Goal: Transaction & Acquisition: Purchase product/service

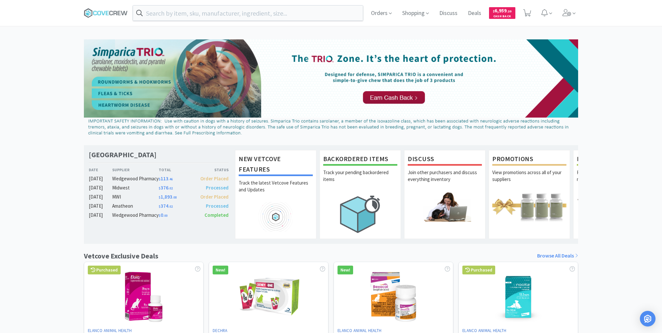
click at [109, 13] on icon at bounding box center [106, 13] width 44 height 10
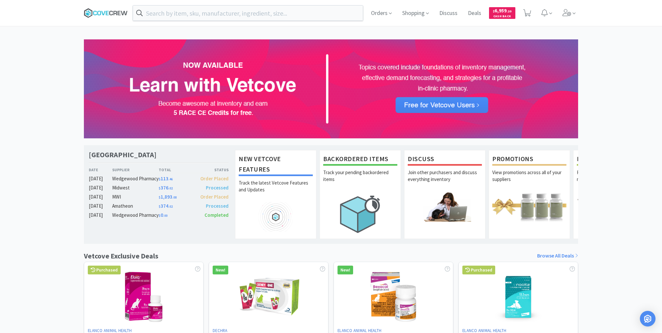
drag, startPoint x: 0, startPoint y: 0, endPoint x: 109, endPoint y: 13, distance: 109.3
click at [109, 13] on icon at bounding box center [106, 13] width 44 height 10
click at [52, 134] on div "[GEOGRAPHIC_DATA] Veterinary Specialty Center Date Supplier Total Status [DATE]…" at bounding box center [331, 286] width 662 height 495
click at [235, 13] on input "text" at bounding box center [248, 13] width 230 height 15
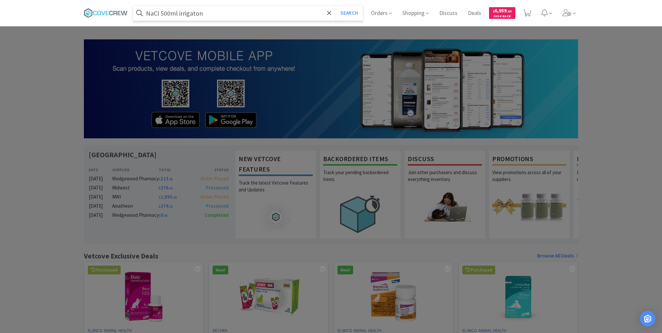
click at [335, 6] on button "Search" at bounding box center [348, 13] width 27 height 15
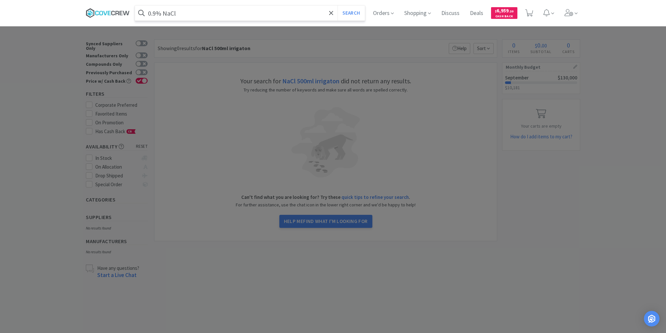
click at [337, 6] on button "Search" at bounding box center [350, 13] width 27 height 15
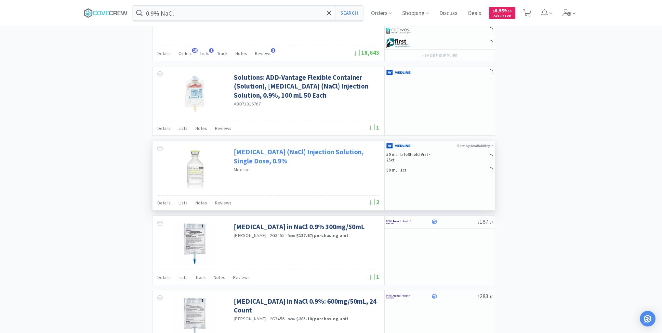
scroll to position [1057, 0]
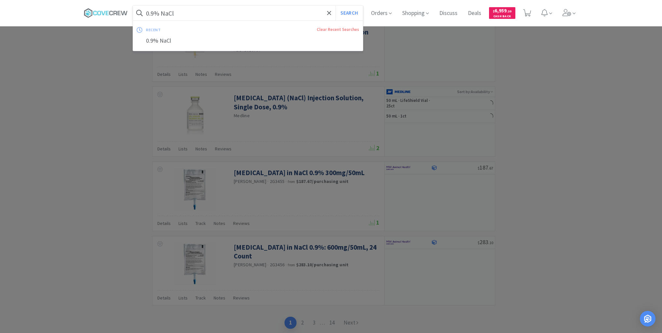
click at [263, 10] on input "0.9% NaCl" at bounding box center [248, 13] width 230 height 15
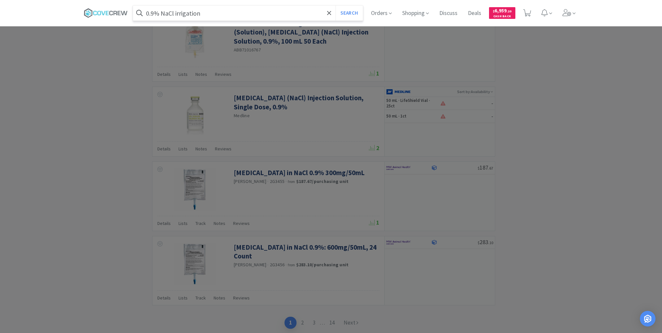
type input "0.9% NaCl irrigation"
click at [335, 6] on button "Search" at bounding box center [348, 13] width 27 height 15
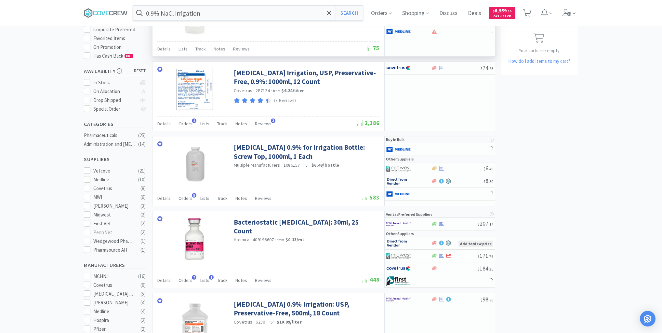
scroll to position [78, 0]
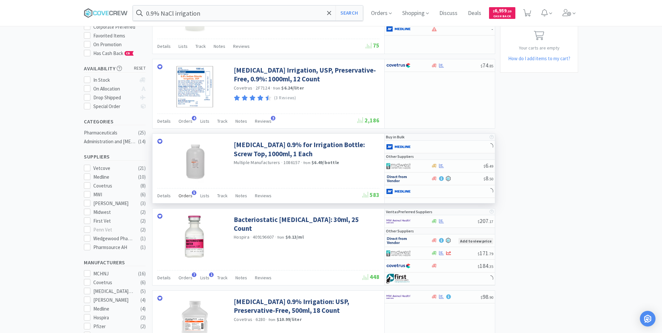
click at [189, 194] on span "Orders" at bounding box center [185, 195] width 14 height 6
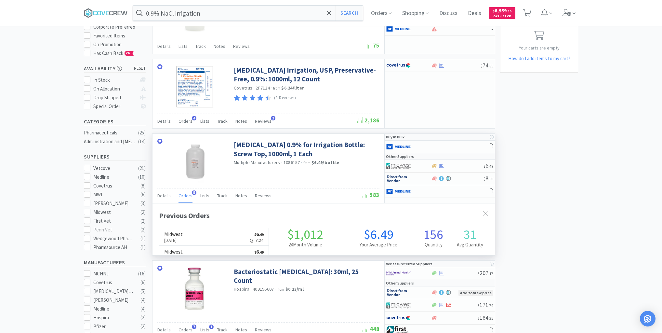
scroll to position [168, 342]
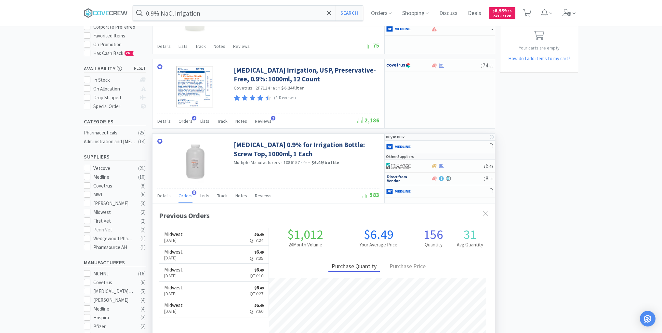
click at [188, 194] on span "Orders" at bounding box center [185, 195] width 14 height 6
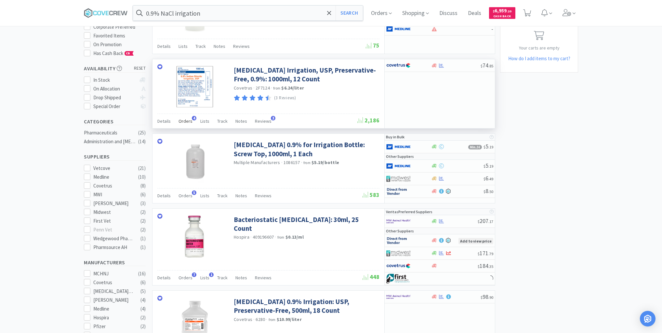
click at [183, 120] on span "Orders" at bounding box center [185, 121] width 14 height 6
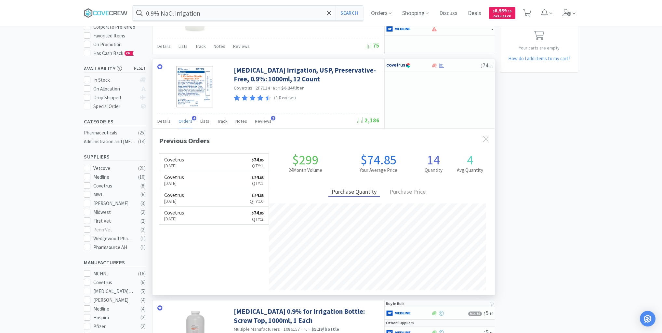
click at [183, 120] on span "Orders" at bounding box center [185, 121] width 14 height 6
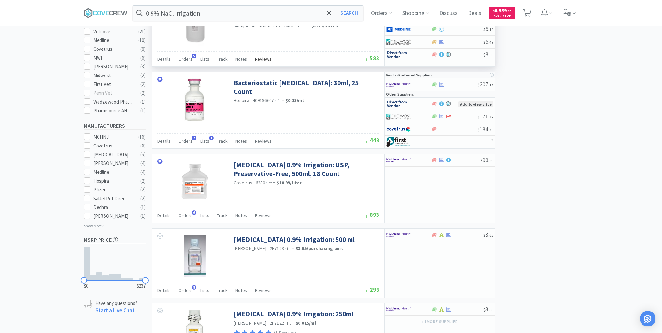
scroll to position [234, 0]
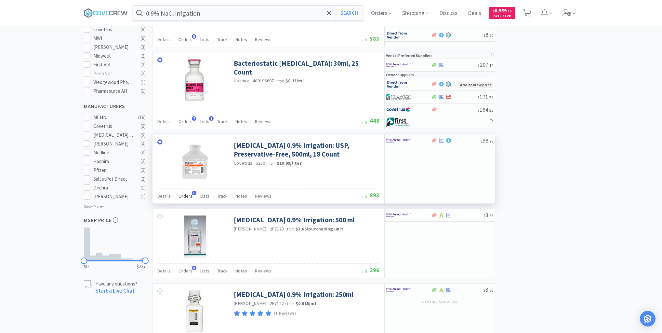
click at [186, 194] on span "Orders" at bounding box center [185, 196] width 14 height 6
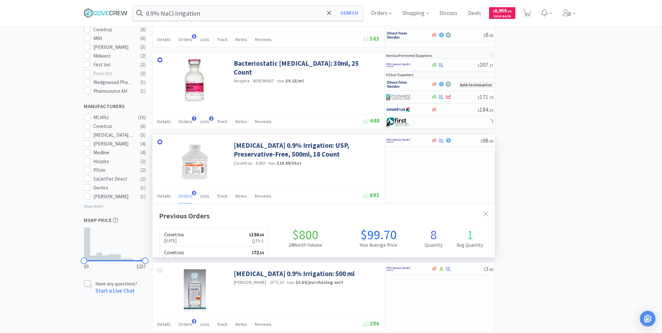
scroll to position [168, 342]
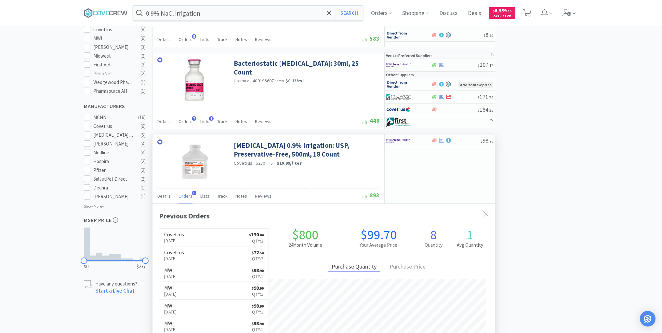
click at [186, 194] on span "Orders" at bounding box center [185, 196] width 14 height 6
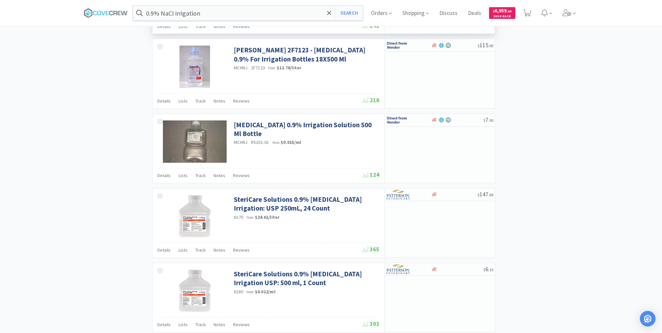
scroll to position [914, 0]
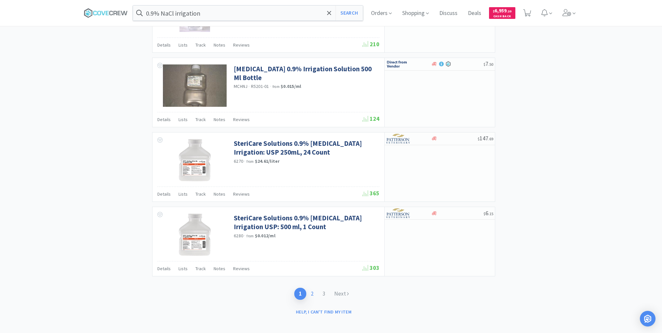
click at [312, 290] on link "2" at bounding box center [312, 293] width 12 height 12
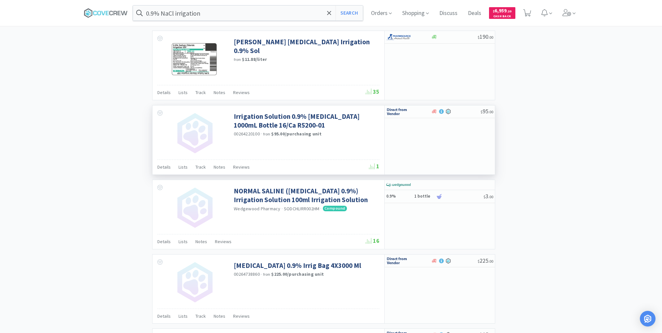
scroll to position [676, 0]
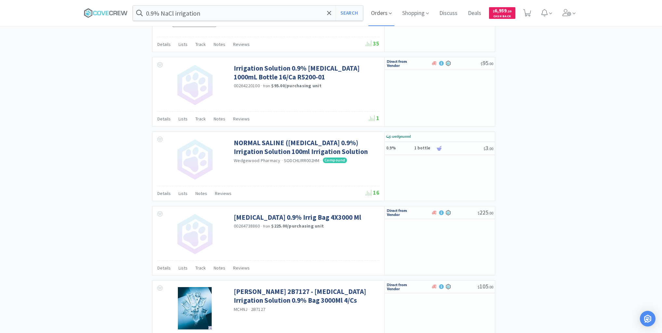
click at [379, 13] on span "Orders" at bounding box center [381, 13] width 26 height 26
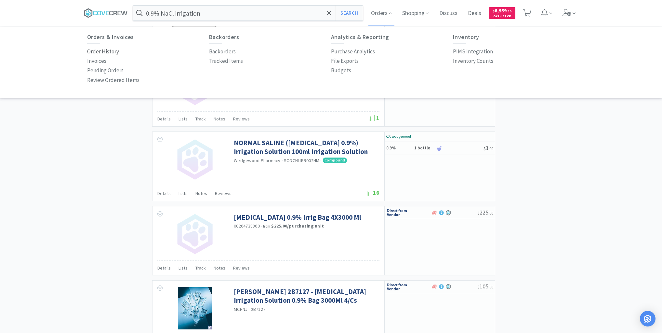
click at [113, 51] on p "Order History" at bounding box center [103, 51] width 32 height 9
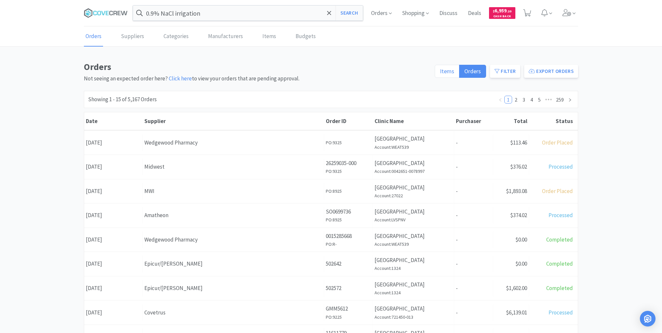
click at [445, 72] on span "Items" at bounding box center [447, 70] width 14 height 7
click at [440, 73] on input "Items" at bounding box center [440, 73] width 0 height 0
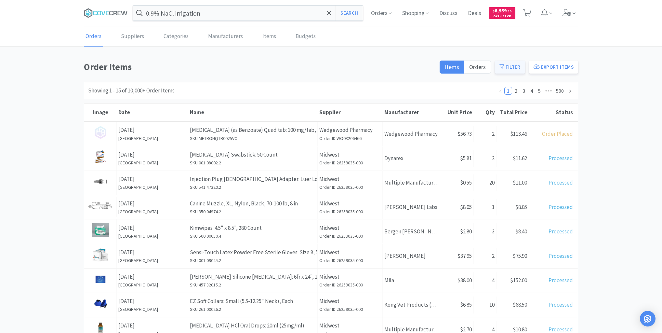
click at [510, 68] on button "Filter" at bounding box center [510, 66] width 30 height 13
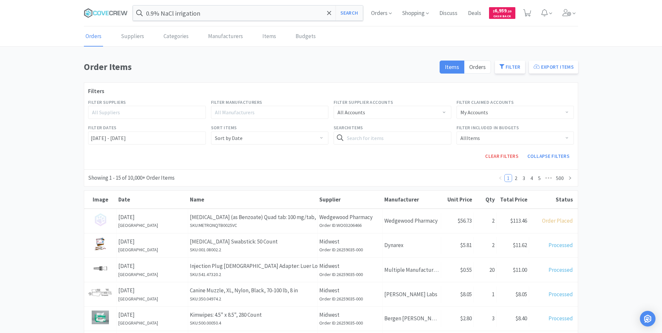
click at [113, 110] on div "All Suppliers" at bounding box center [144, 112] width 104 height 7
click at [106, 135] on li "Medline" at bounding box center [147, 136] width 118 height 10
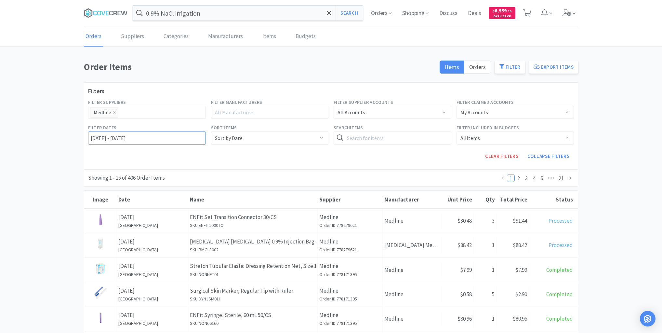
click at [90, 136] on input "[DATE] - [DATE]" at bounding box center [147, 137] width 118 height 13
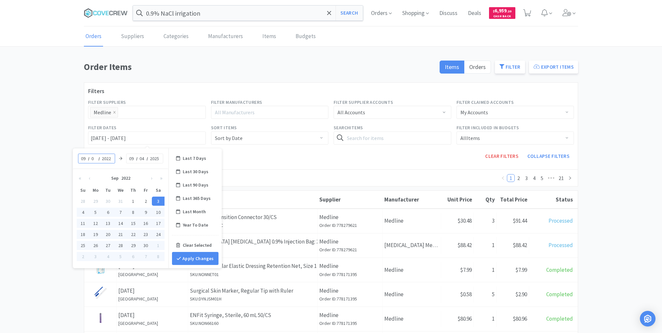
type input "02"
type input "[DATE] - [DATE]"
type input "20"
type input "[DATE] - [DATE]"
type input "2020"
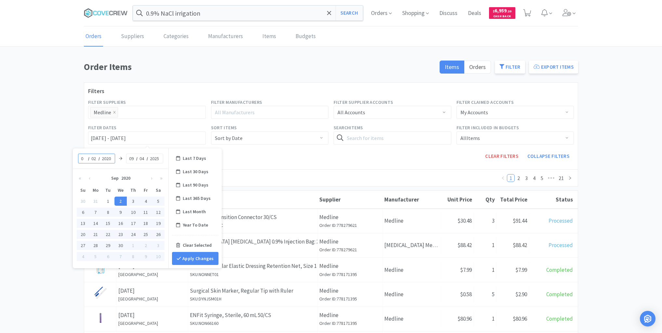
type input "08"
type input "[DATE] - [DATE]"
type input "28"
type input "[DATE] - [DATE]"
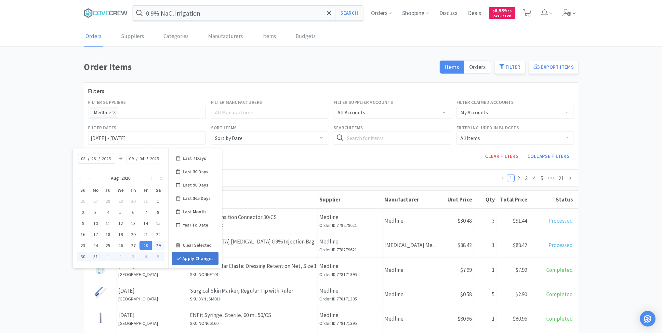
type input "2025"
type input "[DATE] - [DATE]"
click at [199, 256] on button "Apply Changes" at bounding box center [195, 258] width 46 height 13
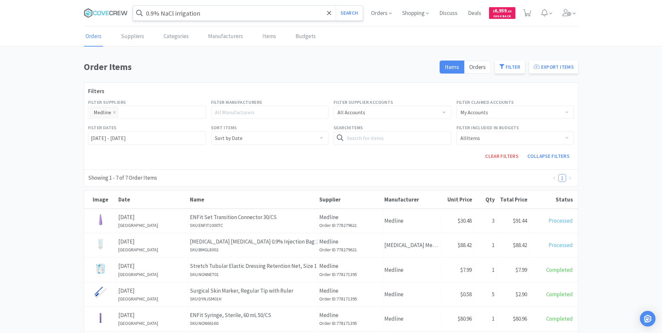
click at [253, 12] on input "0.9% NaCl irrigation" at bounding box center [248, 13] width 230 height 15
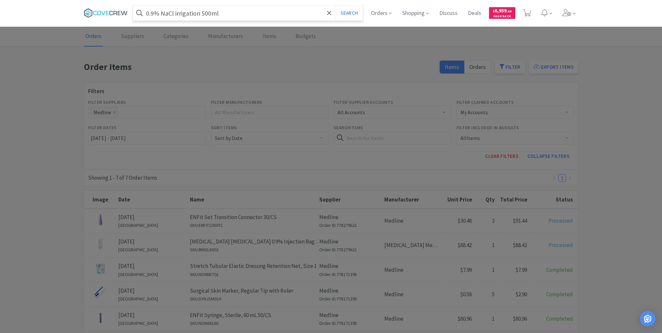
type input "0.9% NaCl irrigation 500ml"
click at [335, 6] on button "Search" at bounding box center [348, 13] width 27 height 15
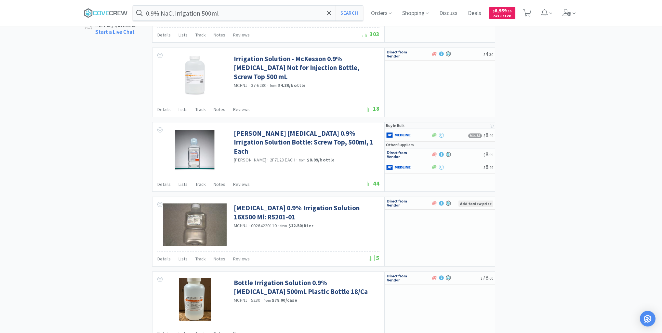
scroll to position [390, 0]
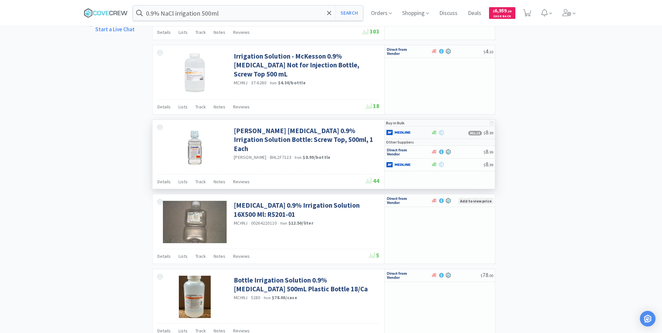
click at [422, 133] on div at bounding box center [404, 132] width 36 height 11
select select "1"
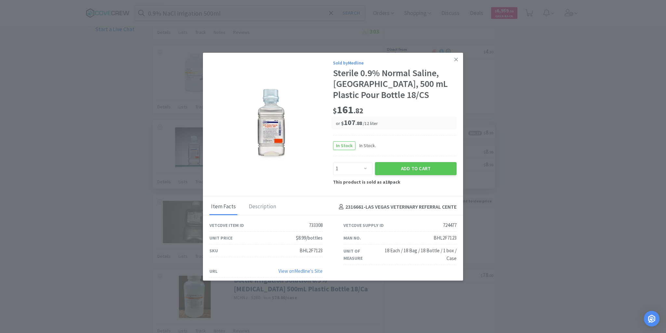
drag, startPoint x: 453, startPoint y: 59, endPoint x: 358, endPoint y: 152, distance: 133.1
click at [454, 60] on icon at bounding box center [456, 60] width 4 height 6
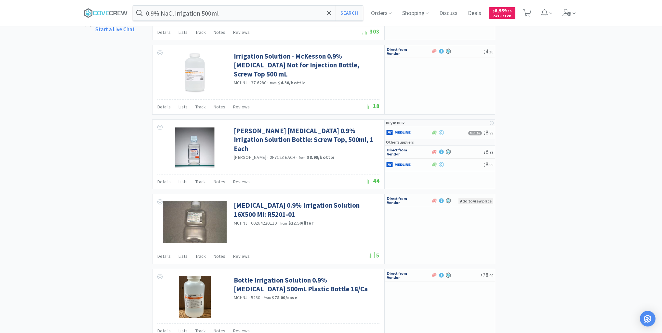
click at [43, 180] on div "× Filter Results Synced Suppliers Only Manufacturers Only Compounds Only Previo…" at bounding box center [331, 180] width 662 height 1063
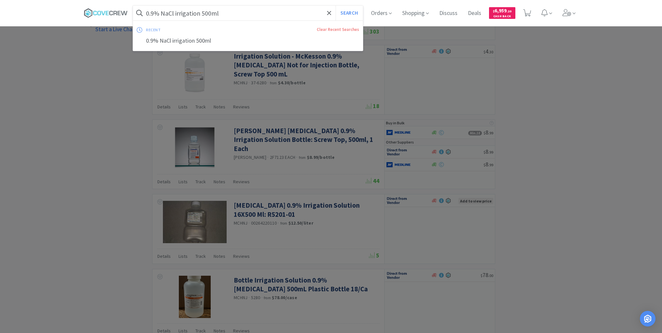
click at [263, 14] on input "0.9% NaCl irrigation 500ml" at bounding box center [248, 13] width 230 height 15
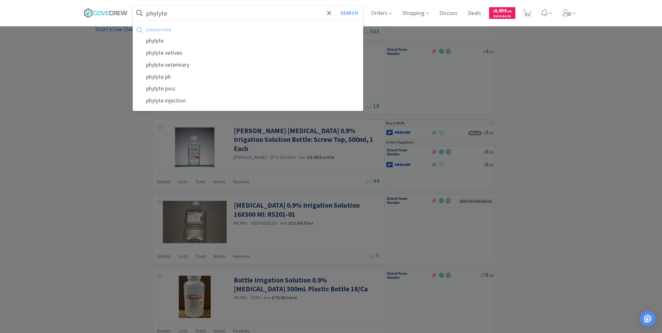
click at [335, 6] on button "Search" at bounding box center [348, 13] width 27 height 15
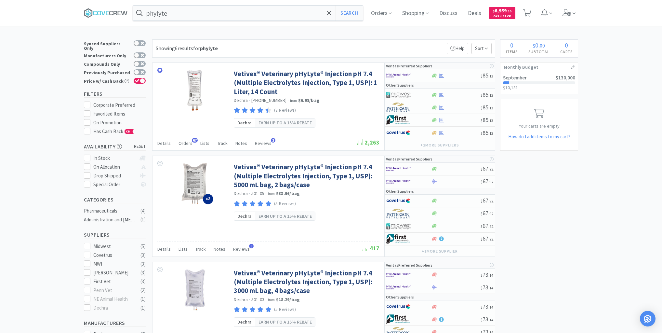
type input "0.9% NaCl irrigation 500ml"
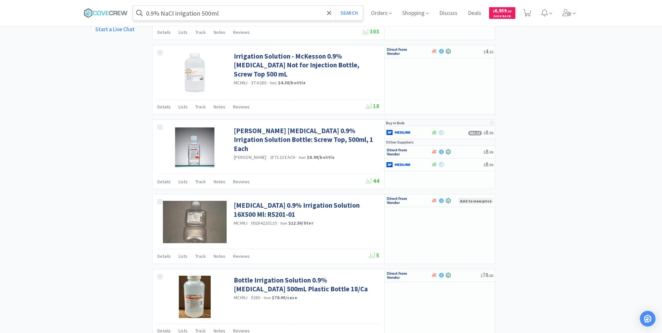
click at [252, 11] on input "0.9% NaCl irrigation 500ml" at bounding box center [248, 13] width 230 height 15
click at [112, 11] on icon at bounding box center [111, 13] width 4 height 5
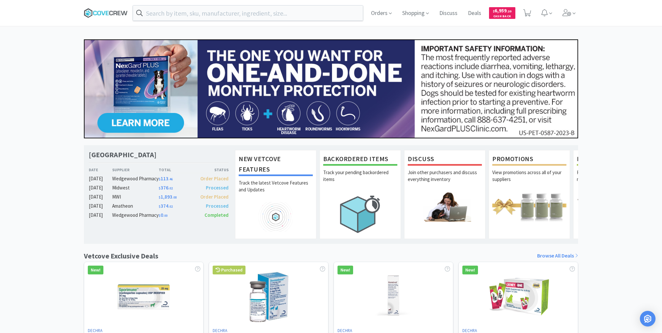
click at [112, 12] on icon at bounding box center [111, 13] width 4 height 5
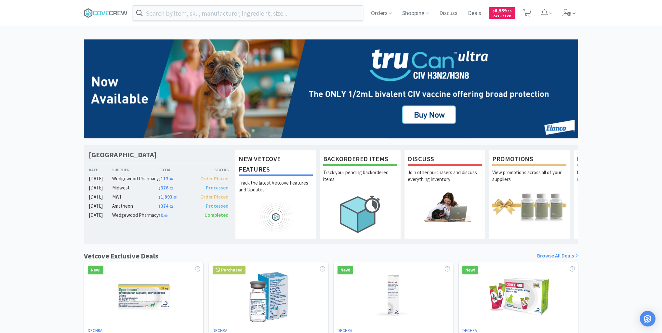
click at [46, 76] on div "[GEOGRAPHIC_DATA] Veterinary Specialty Center Date Supplier Total Status [DATE]…" at bounding box center [331, 286] width 662 height 495
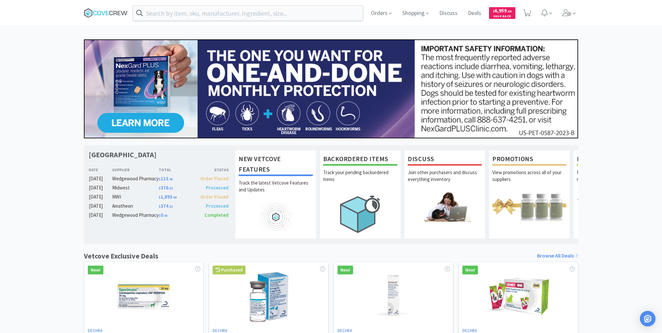
click at [53, 117] on div "[GEOGRAPHIC_DATA] Veterinary Specialty Center Date Supplier Total Status [DATE]…" at bounding box center [331, 286] width 662 height 495
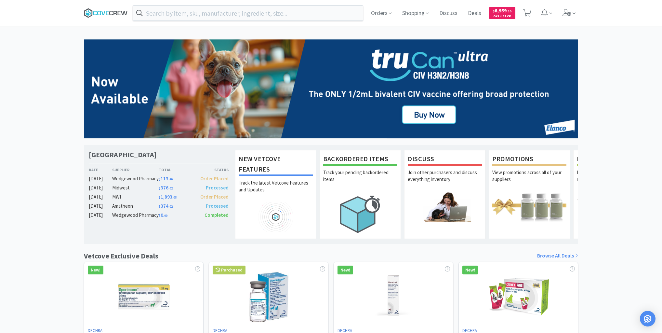
click at [107, 14] on icon at bounding box center [107, 13] width 3 height 4
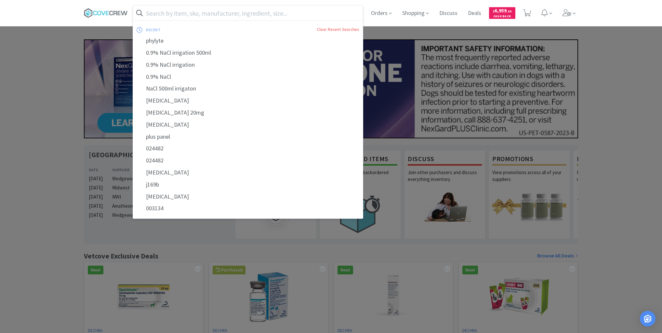
click at [197, 10] on input "text" at bounding box center [248, 13] width 230 height 15
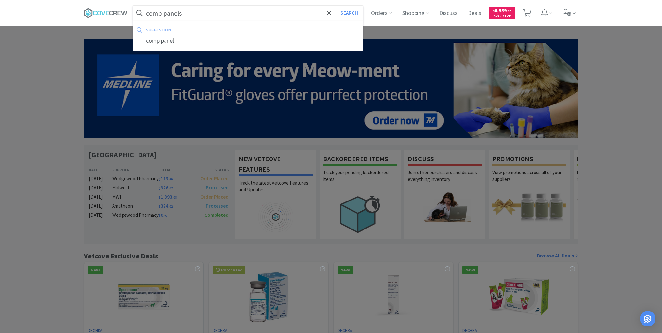
type input "comp panels"
click at [335, 6] on button "Search" at bounding box center [348, 13] width 27 height 15
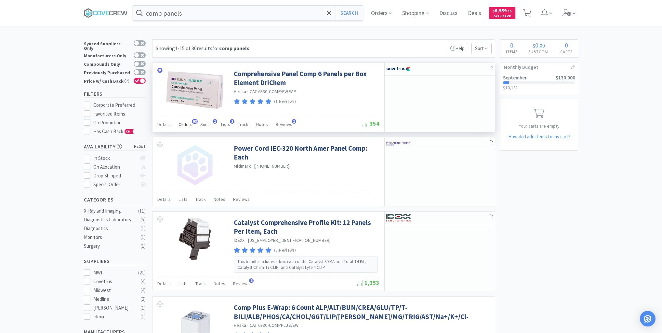
click at [188, 123] on span "Orders" at bounding box center [185, 124] width 14 height 6
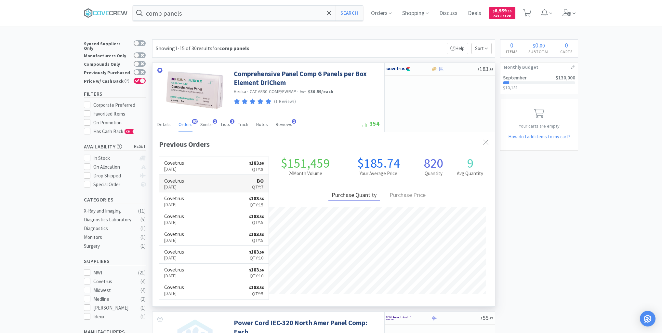
scroll to position [174, 342]
drag, startPoint x: 35, startPoint y: 83, endPoint x: 55, endPoint y: 73, distance: 22.2
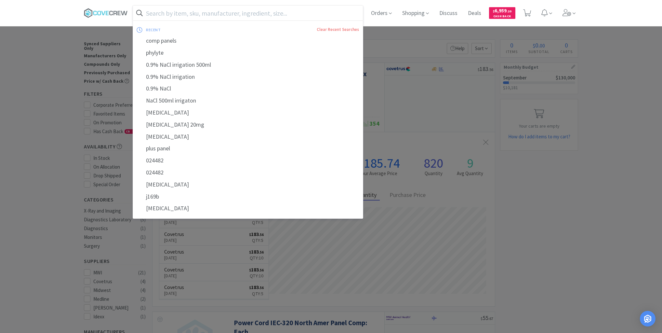
drag, startPoint x: 124, startPoint y: 12, endPoint x: 131, endPoint y: 18, distance: 8.5
click at [124, 13] on icon at bounding box center [106, 13] width 44 height 10
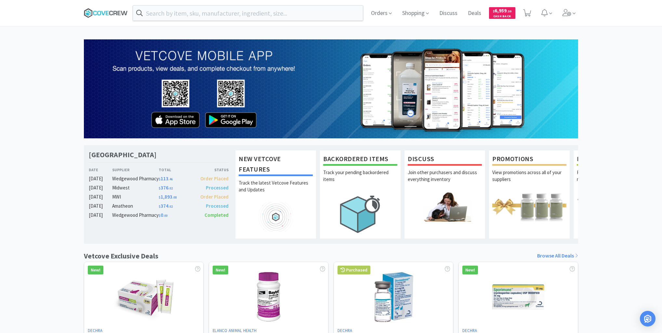
click at [112, 11] on icon at bounding box center [111, 13] width 4 height 5
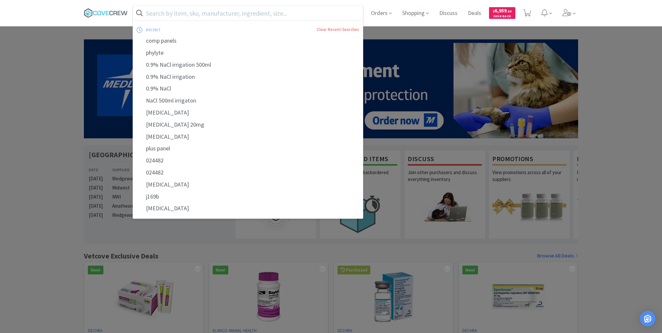
drag, startPoint x: 295, startPoint y: 15, endPoint x: 299, endPoint y: 19, distance: 5.1
click at [296, 15] on input "text" at bounding box center [248, 13] width 230 height 15
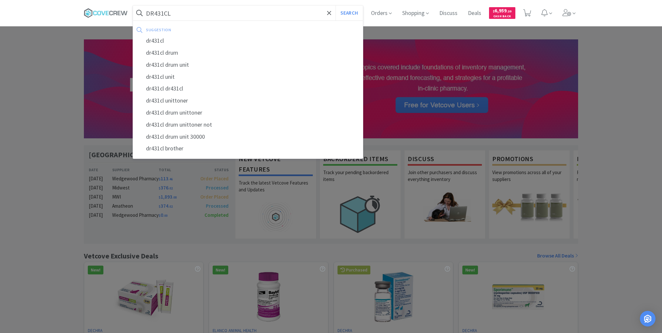
type input "DR431CL"
click at [335, 6] on button "Search" at bounding box center [348, 13] width 27 height 15
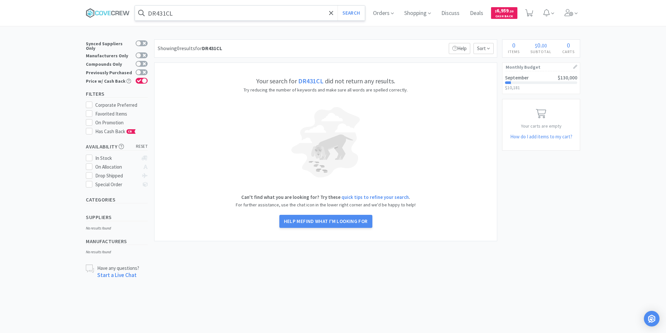
click at [35, 114] on div "× Filter Results Synced Suppliers Only Manufacturers Only Compounds Only Previo…" at bounding box center [333, 159] width 666 height 240
click at [269, 291] on div "DR431CL Search Orders Shopping Discuss Discuss Deals Deals $ 6,959 . 20 Cash Ba…" at bounding box center [333, 149] width 666 height 298
click at [179, 12] on input "DR431CL" at bounding box center [250, 13] width 230 height 15
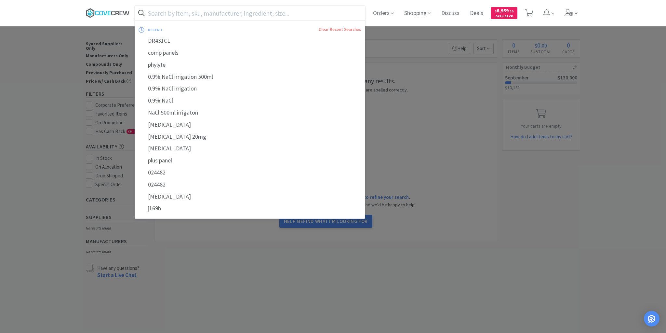
click at [103, 14] on icon at bounding box center [101, 13] width 4 height 5
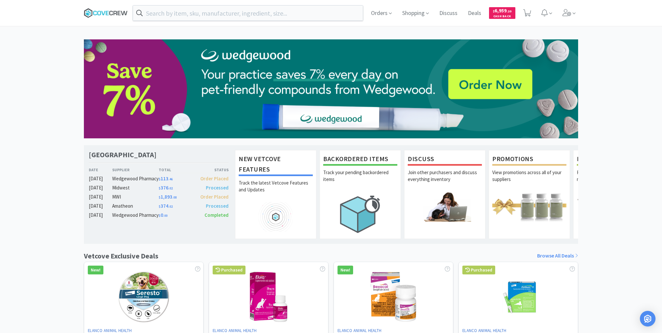
click at [121, 10] on icon at bounding box center [106, 13] width 44 height 10
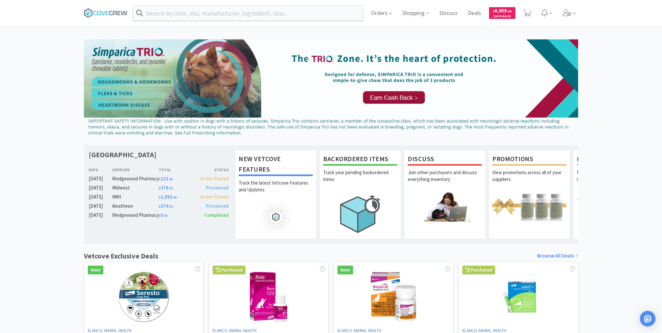
click at [30, 229] on div "[GEOGRAPHIC_DATA] Veterinary Specialty Center Date Supplier Total Status [DATE]…" at bounding box center [331, 286] width 662 height 495
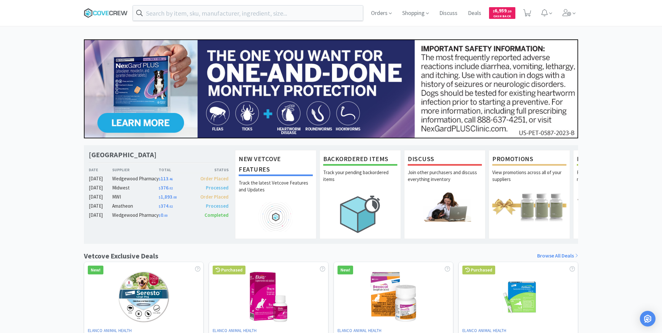
click at [93, 12] on icon at bounding box center [106, 13] width 44 height 10
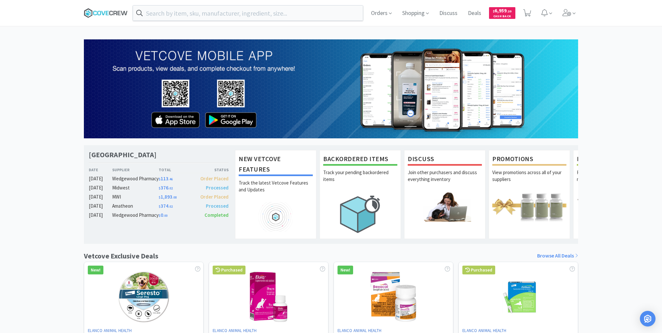
click at [109, 13] on icon at bounding box center [111, 13] width 4 height 5
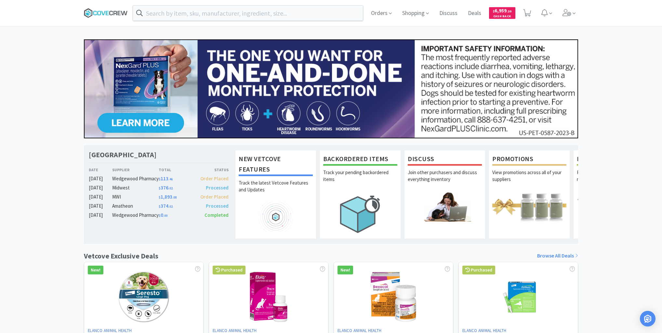
click at [107, 10] on icon at bounding box center [106, 13] width 44 height 10
click at [100, 11] on icon at bounding box center [99, 13] width 4 height 5
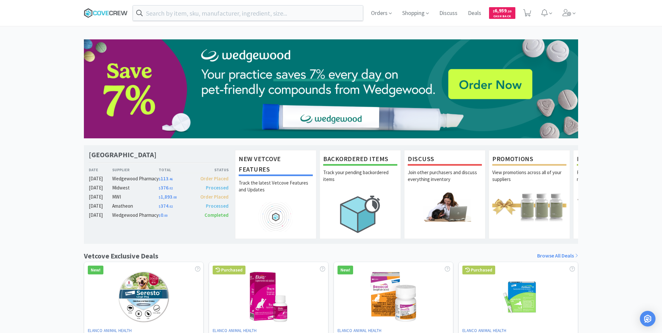
click at [110, 13] on icon at bounding box center [111, 13] width 4 height 5
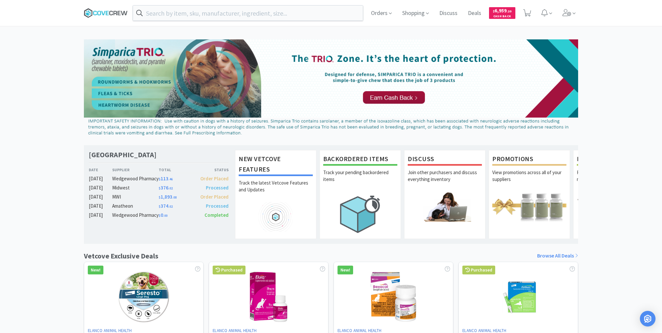
click at [111, 13] on icon at bounding box center [106, 13] width 44 height 10
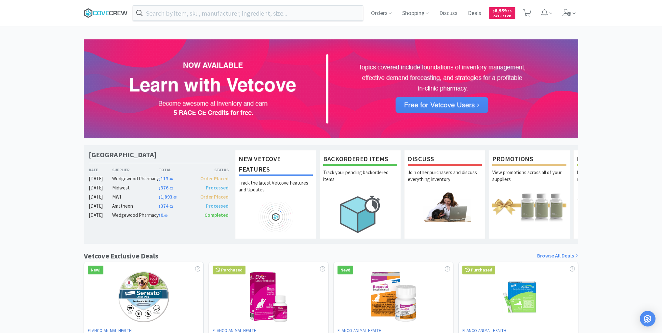
drag, startPoint x: 113, startPoint y: 12, endPoint x: 109, endPoint y: 13, distance: 4.0
click at [112, 12] on icon at bounding box center [106, 13] width 44 height 10
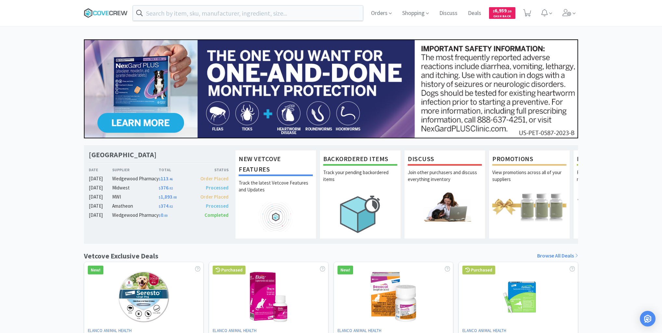
click at [113, 12] on icon at bounding box center [115, 13] width 4 height 4
click at [39, 103] on div "[GEOGRAPHIC_DATA] Veterinary Specialty Center Date Supplier Total Status [DATE]…" at bounding box center [331, 286] width 662 height 495
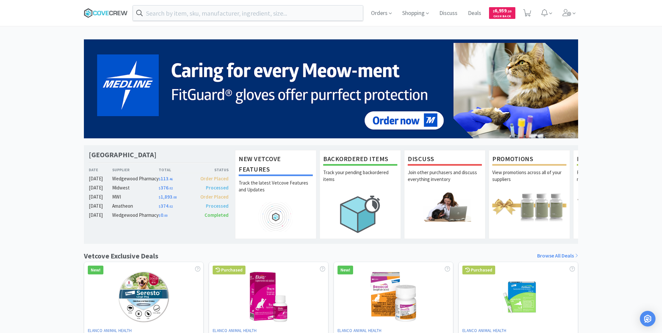
click at [101, 12] on icon at bounding box center [106, 13] width 44 height 10
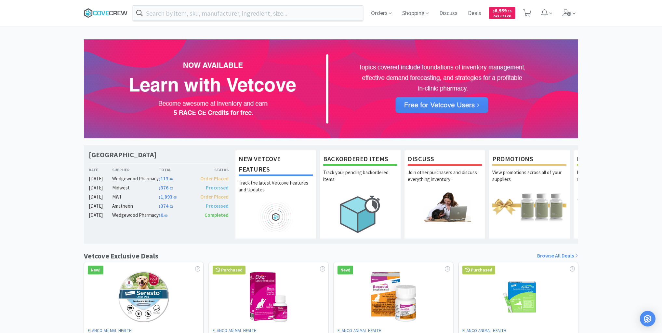
click at [106, 11] on icon at bounding box center [107, 13] width 3 height 4
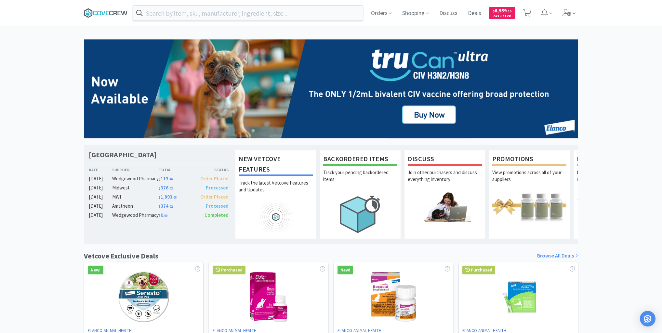
click at [106, 13] on icon at bounding box center [107, 13] width 3 height 4
